Goal: Information Seeking & Learning: Learn about a topic

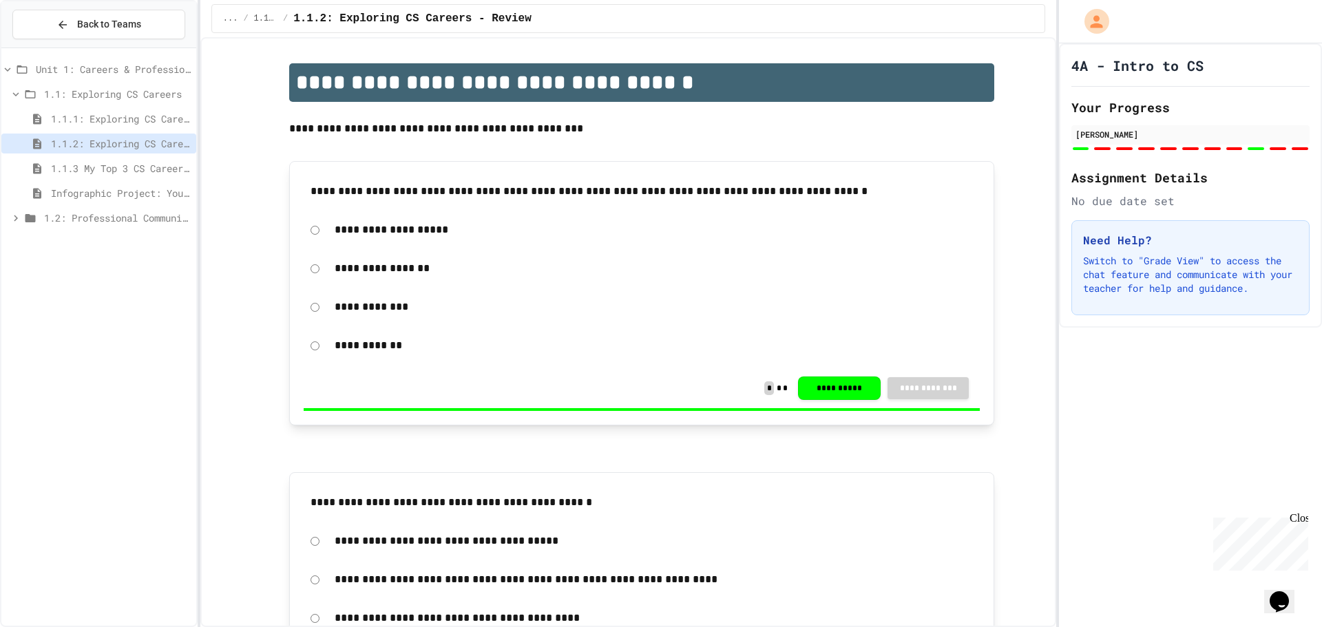
click at [94, 224] on span "1.2: Professional Communication" at bounding box center [117, 218] width 147 height 14
click at [95, 244] on span "1.2.1 Professional Communication" at bounding box center [121, 242] width 140 height 14
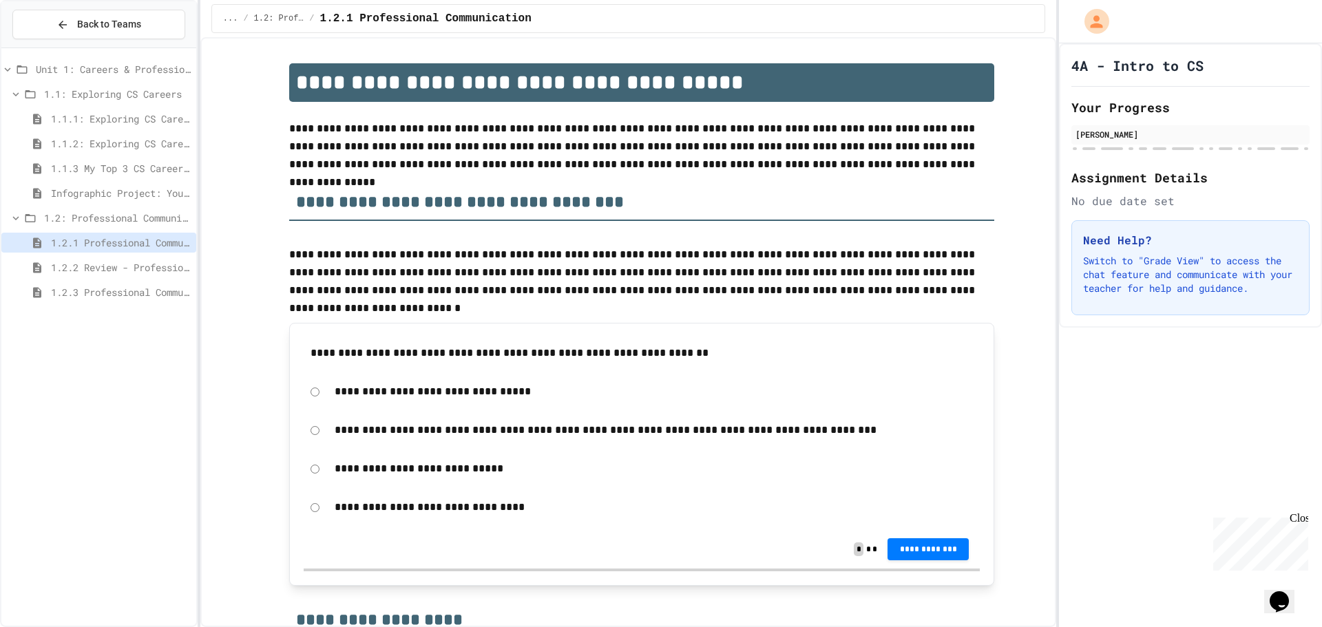
click at [158, 292] on span "1.2.3 Professional Communication Challenge" at bounding box center [121, 292] width 140 height 14
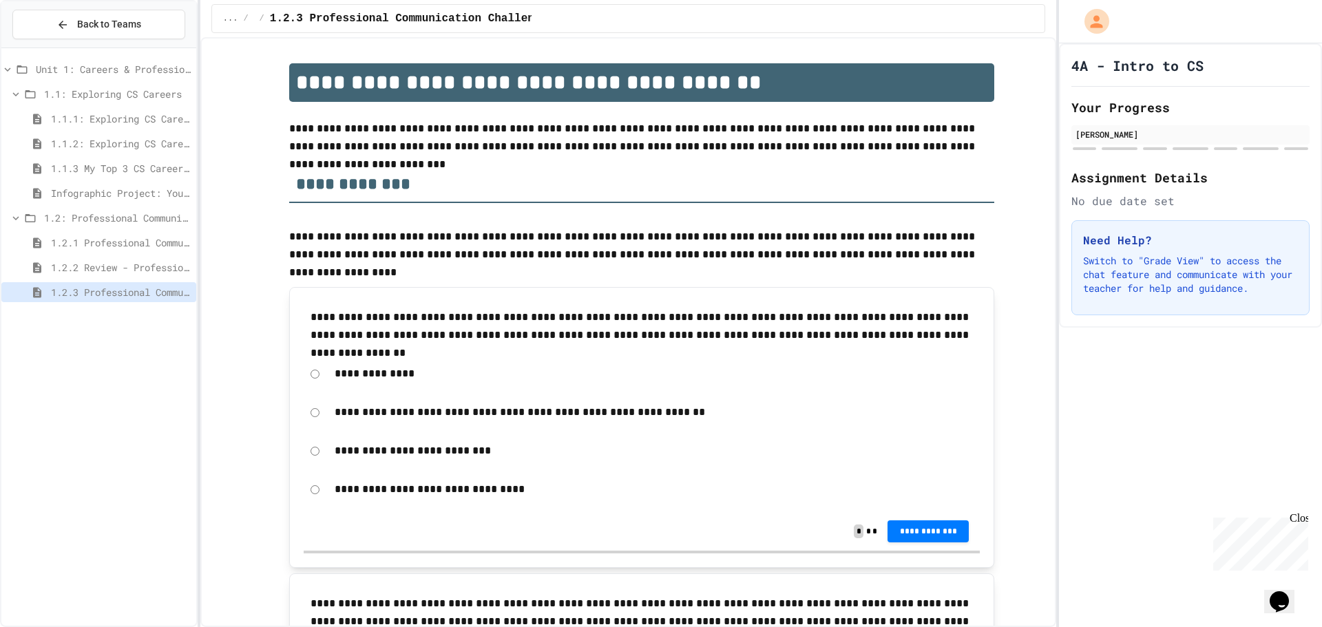
click at [153, 234] on div "1.2.1 Professional Communication" at bounding box center [98, 243] width 195 height 20
